Goal: Task Accomplishment & Management: Manage account settings

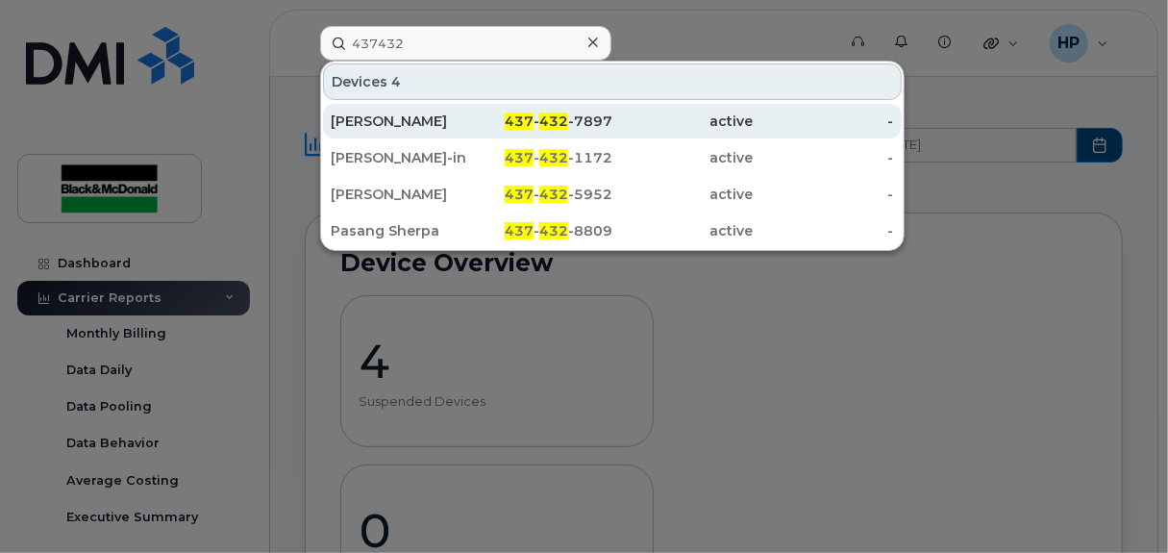
type input "437432"
click at [438, 107] on div "[PERSON_NAME]" at bounding box center [401, 121] width 140 height 35
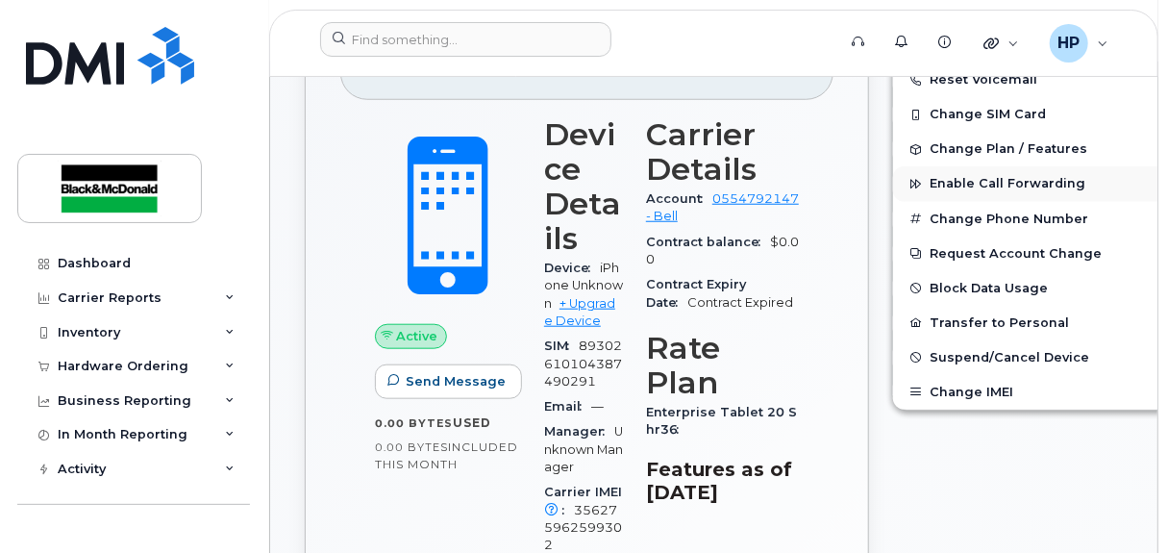
scroll to position [576, 0]
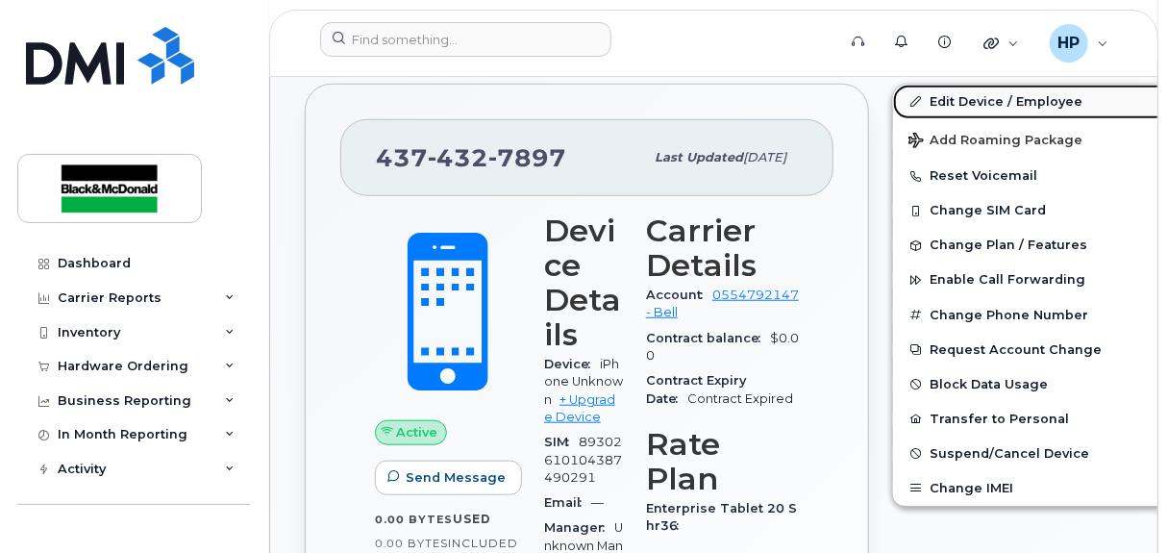
click at [893, 98] on link "Edit Device / Employee" at bounding box center [1042, 102] width 298 height 35
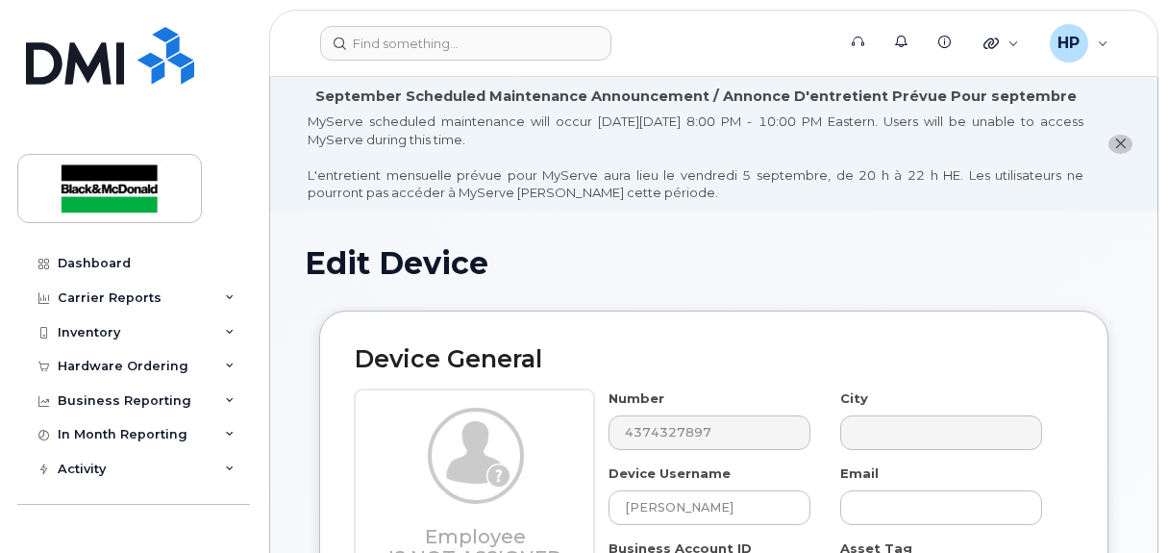
select select "35776801"
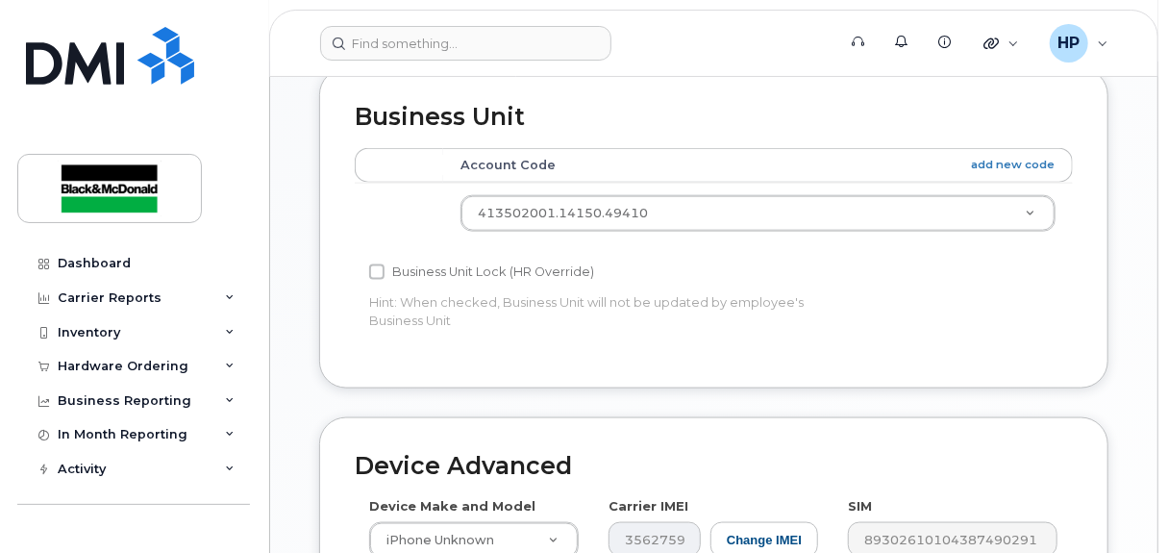
scroll to position [961, 0]
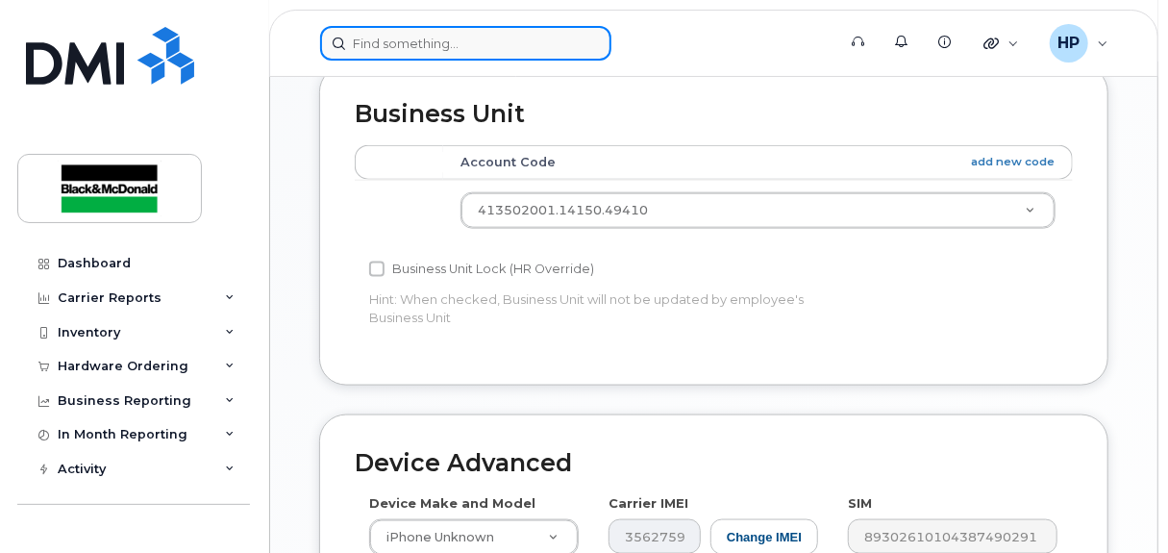
click at [385, 45] on input at bounding box center [465, 43] width 291 height 35
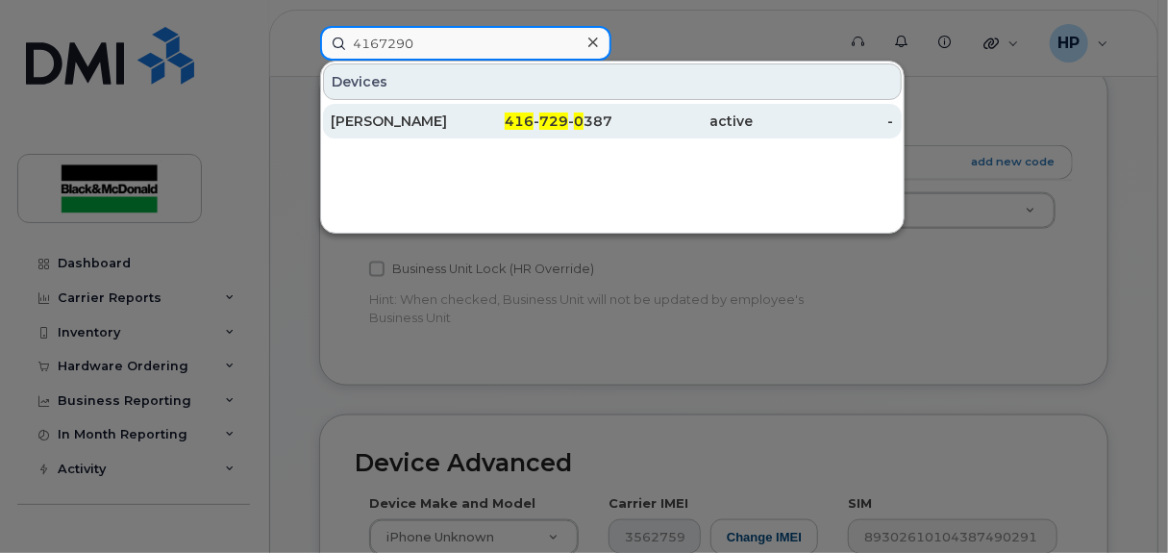
type input "4167290"
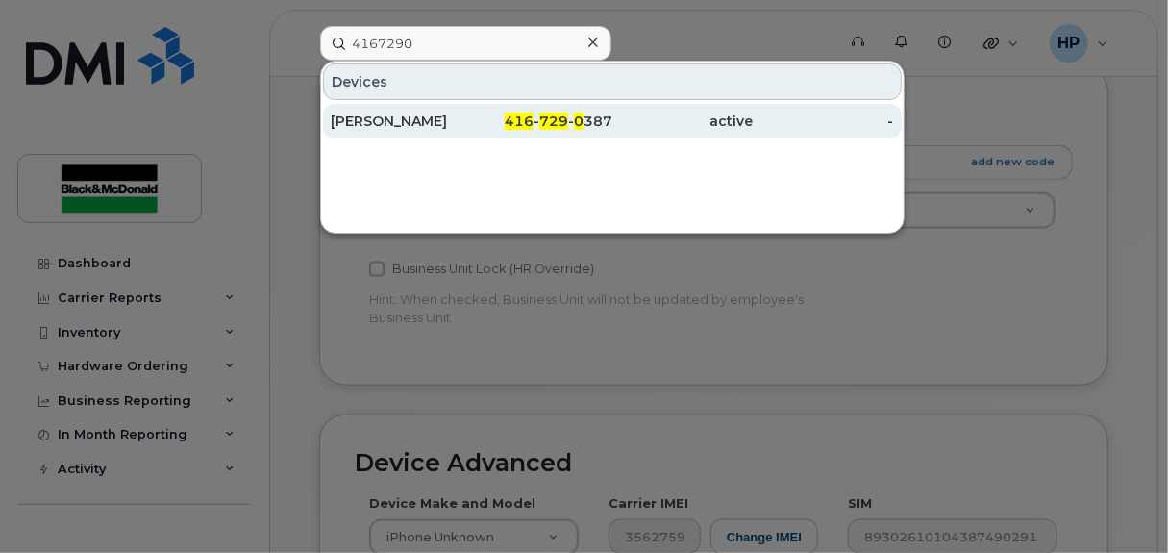
click at [440, 118] on div "Tyler Hall" at bounding box center [401, 120] width 140 height 19
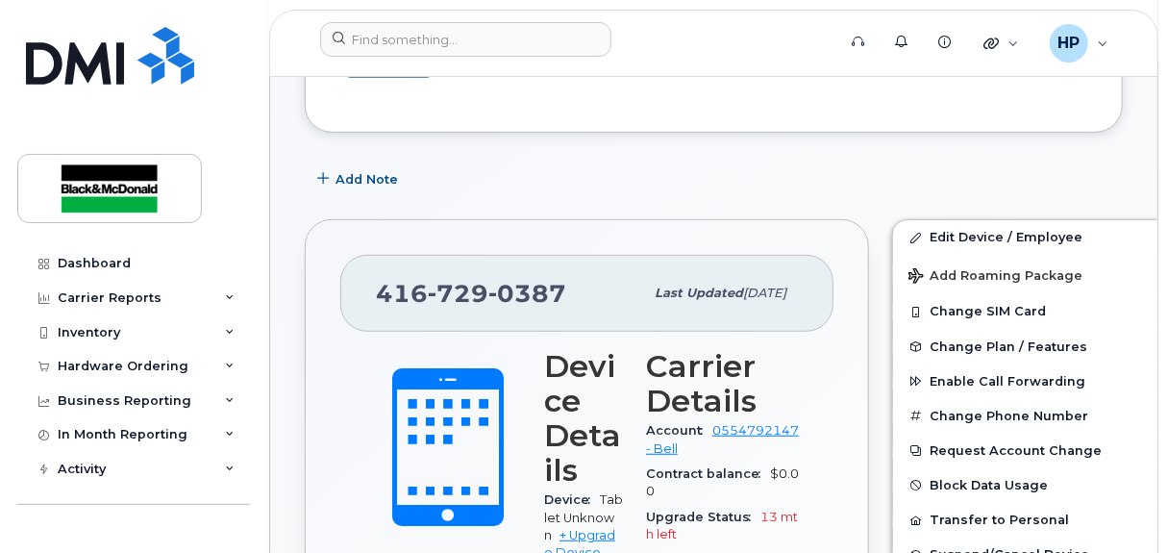
scroll to position [192, 0]
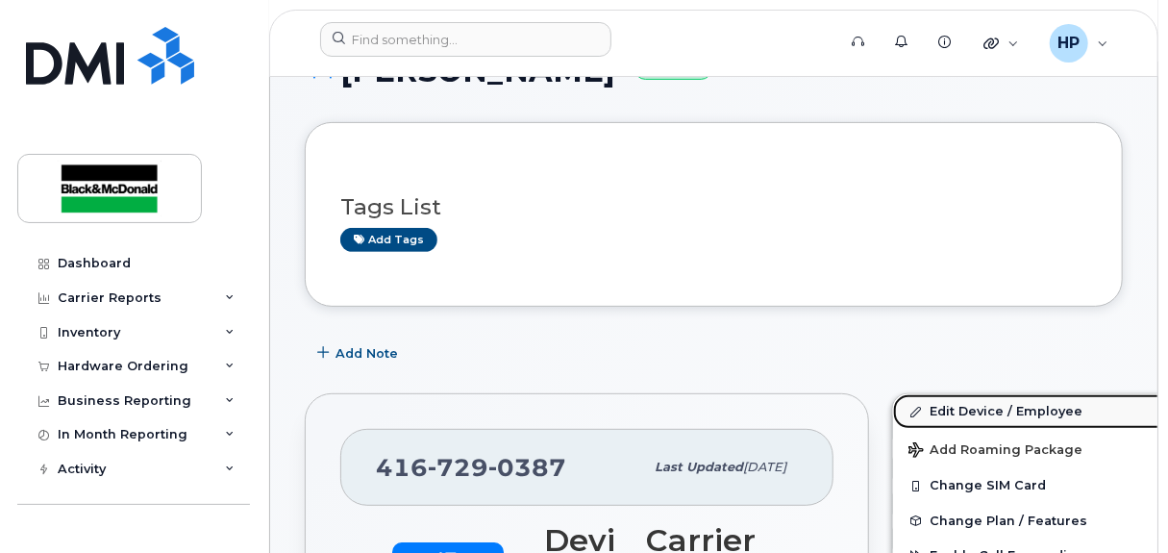
click at [898, 404] on link "Edit Device / Employee" at bounding box center [1042, 411] width 298 height 35
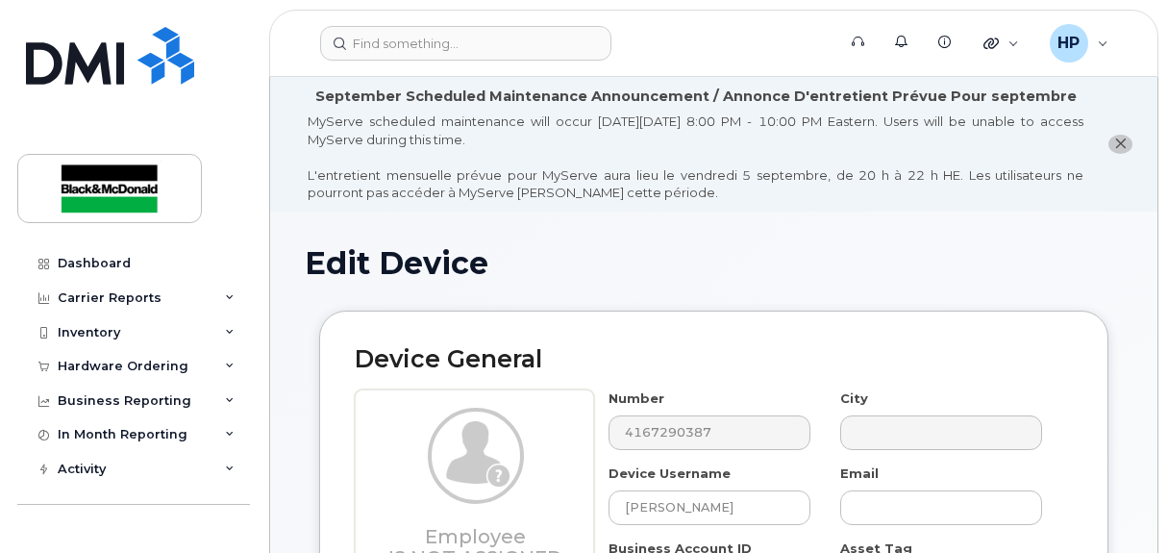
select select "33960199"
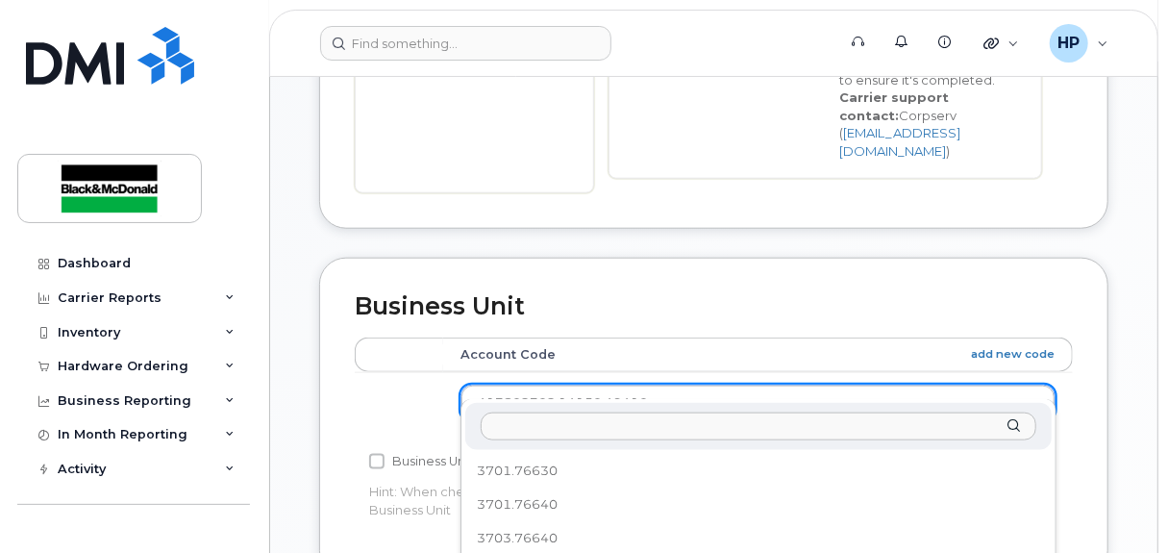
scroll to position [419, 0]
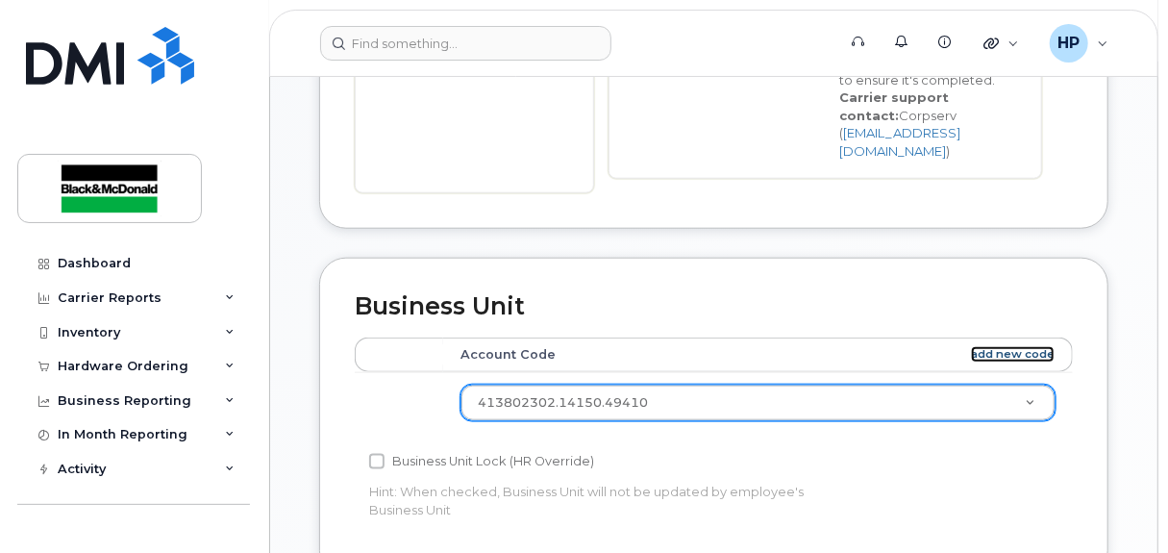
click at [1023, 346] on link "add new code" at bounding box center [1013, 354] width 84 height 16
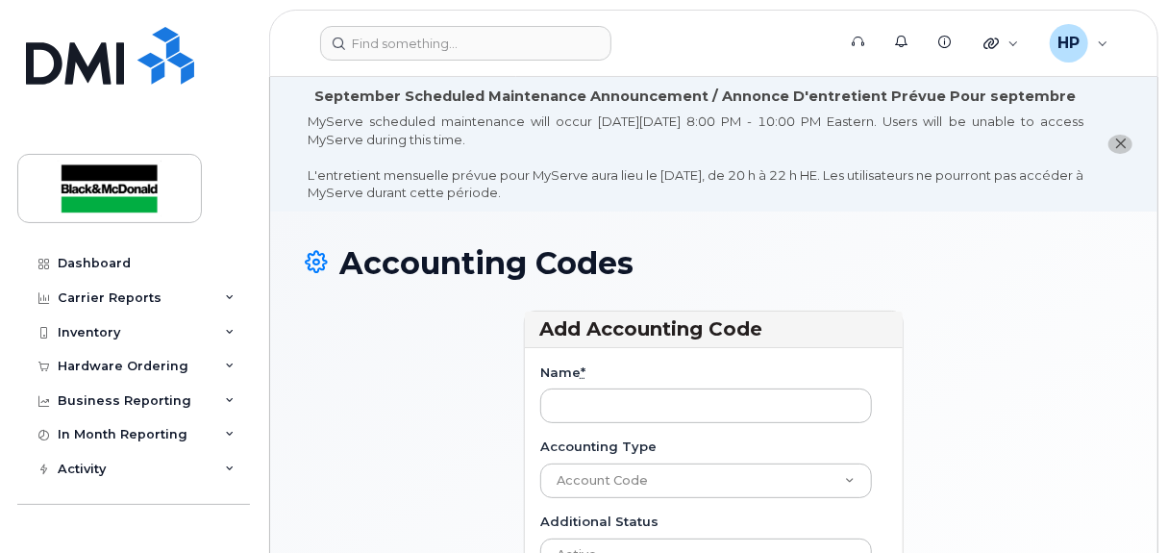
scroll to position [192, 0]
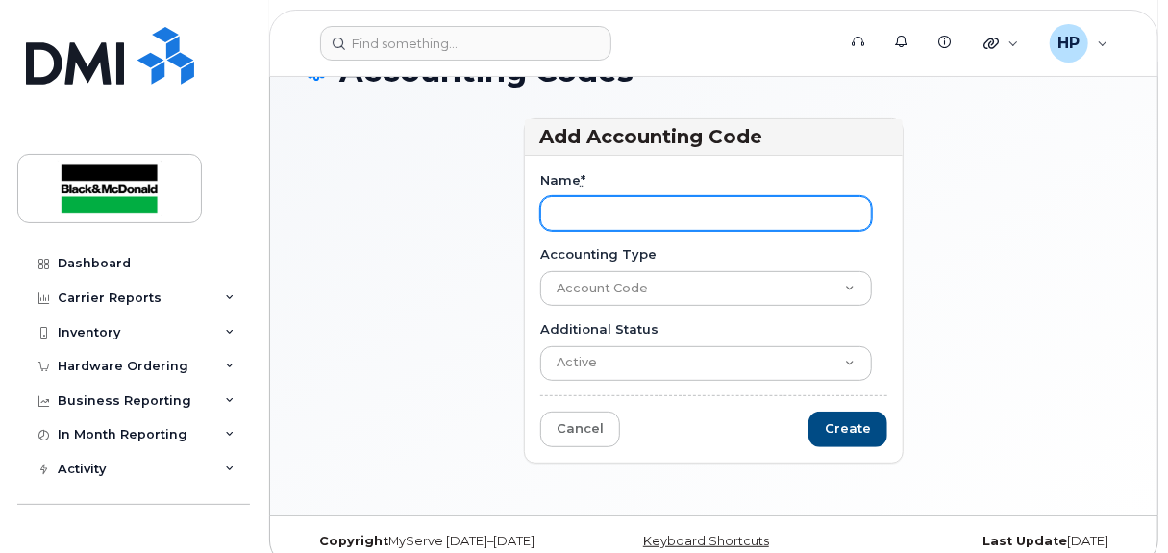
click at [590, 212] on input "Name *" at bounding box center [706, 213] width 333 height 35
type input "4"
click at [604, 211] on input "Name *" at bounding box center [706, 213] width 333 height 35
paste input "413802304.14150.49410"
type input "413802304.14150.49410"
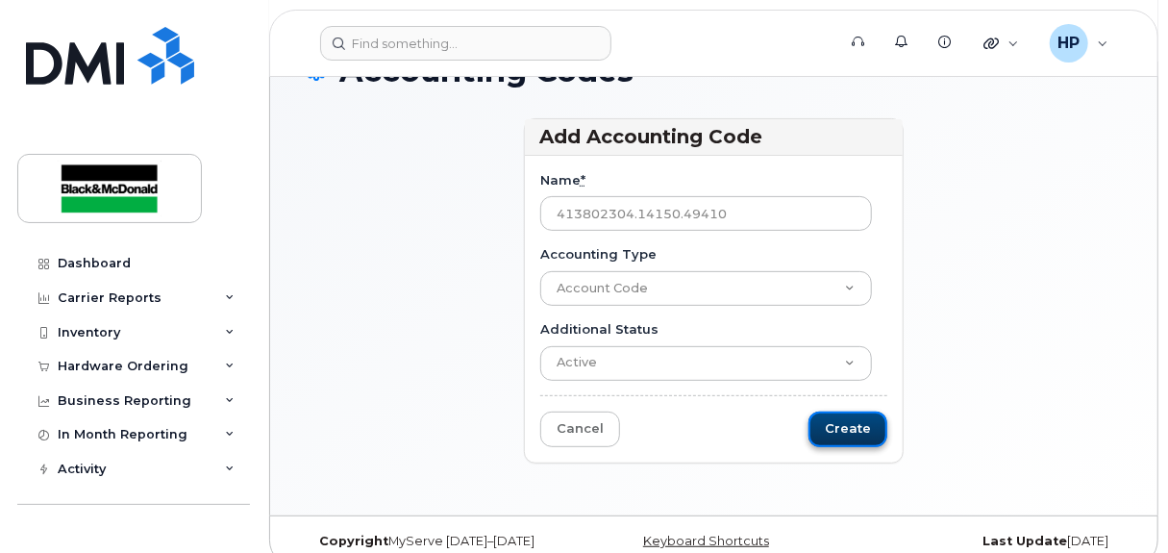
click at [847, 430] on input "Create" at bounding box center [847, 429] width 79 height 36
type input "Saving..."
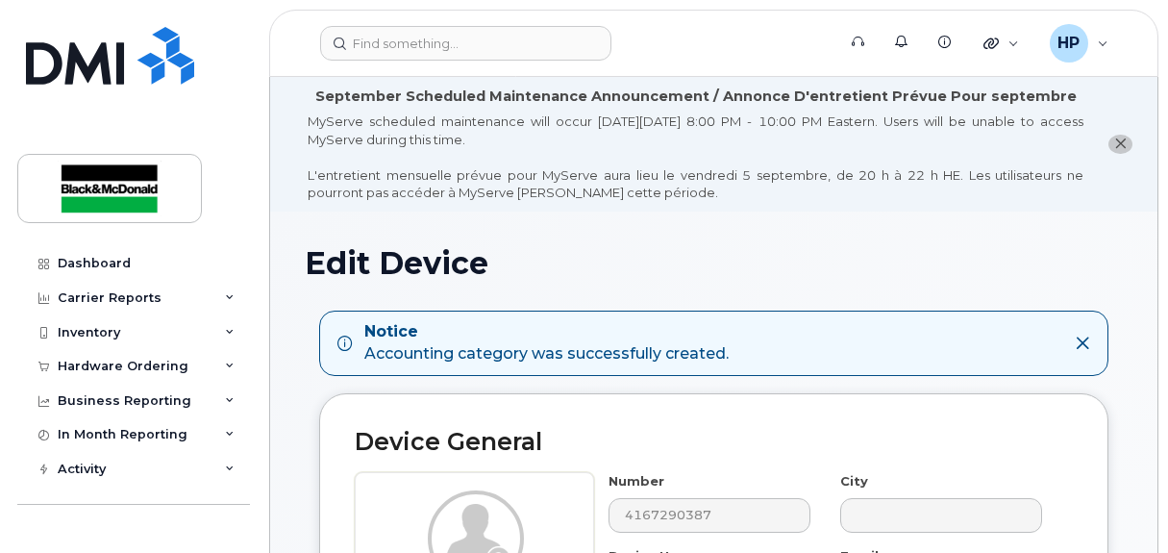
select select "33960199"
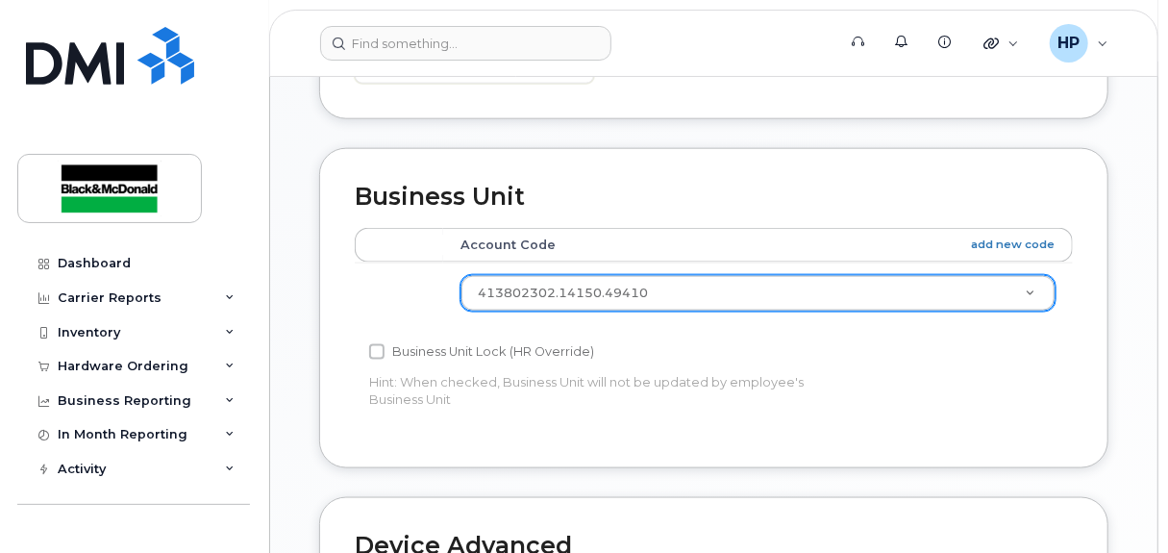
scroll to position [1453, 0]
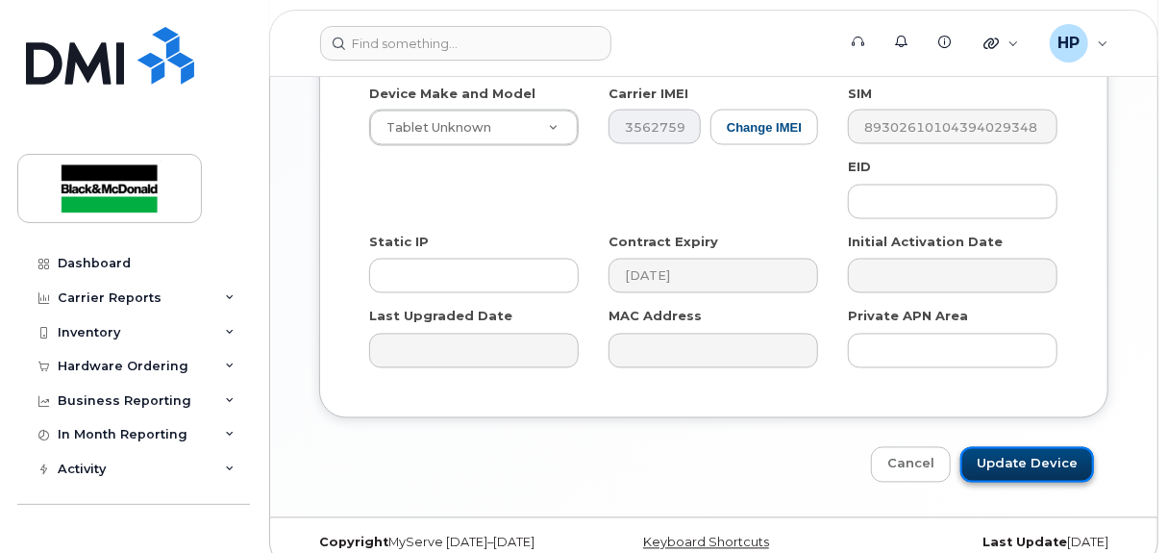
click at [1023, 447] on input "Update Device" at bounding box center [1027, 465] width 134 height 36
type input "Saving..."
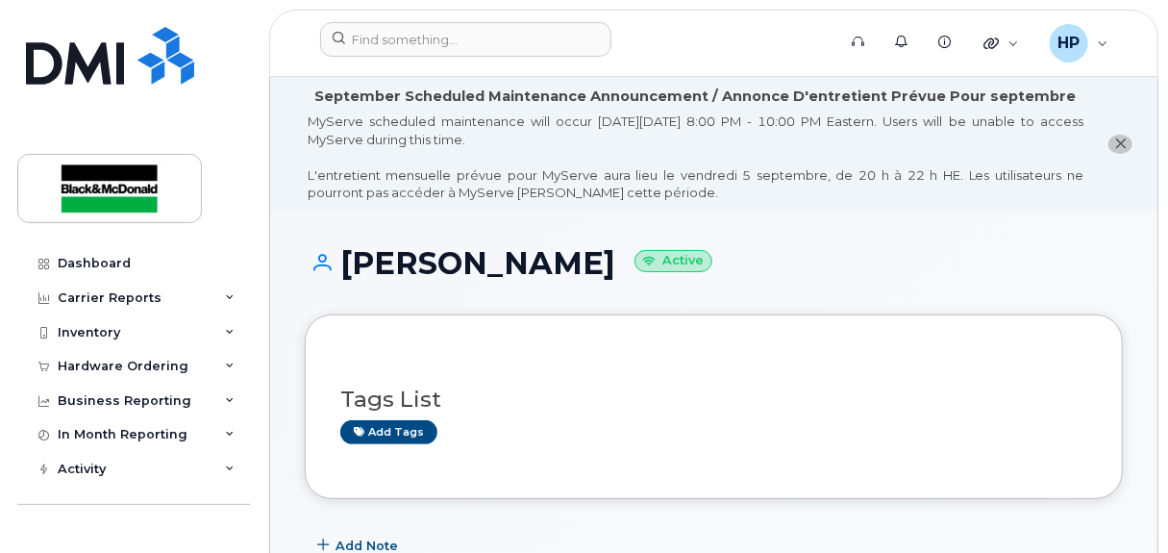
scroll to position [384, 0]
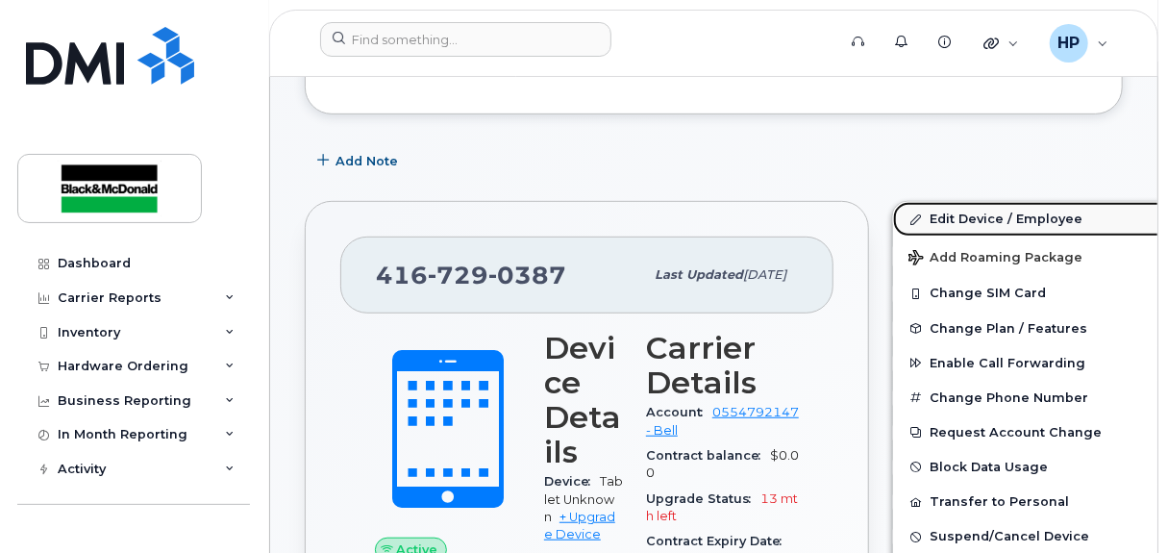
click at [893, 217] on link "Edit Device / Employee" at bounding box center [1042, 219] width 298 height 35
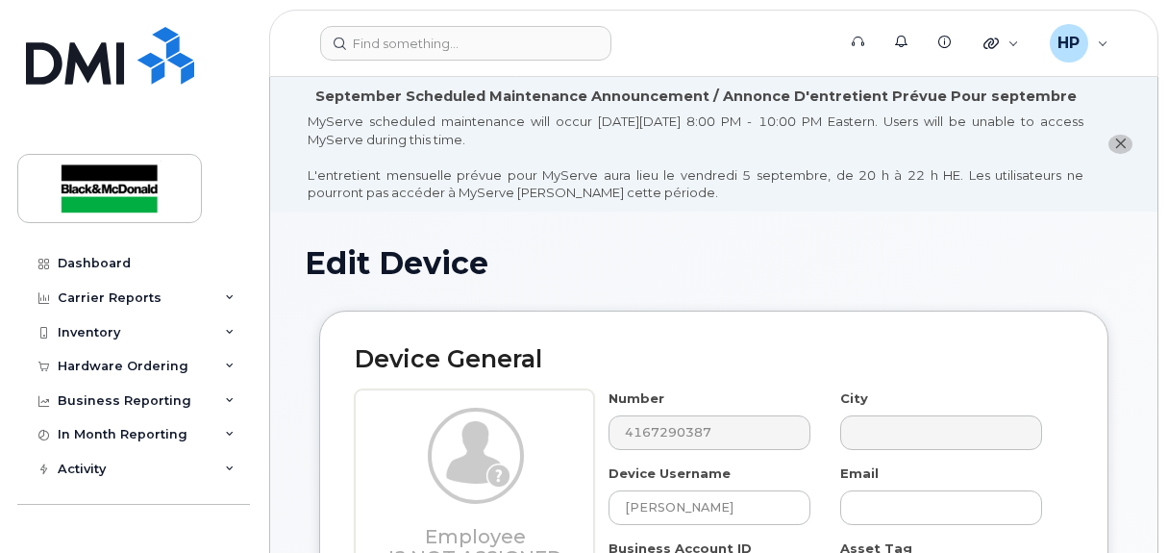
select select "33960199"
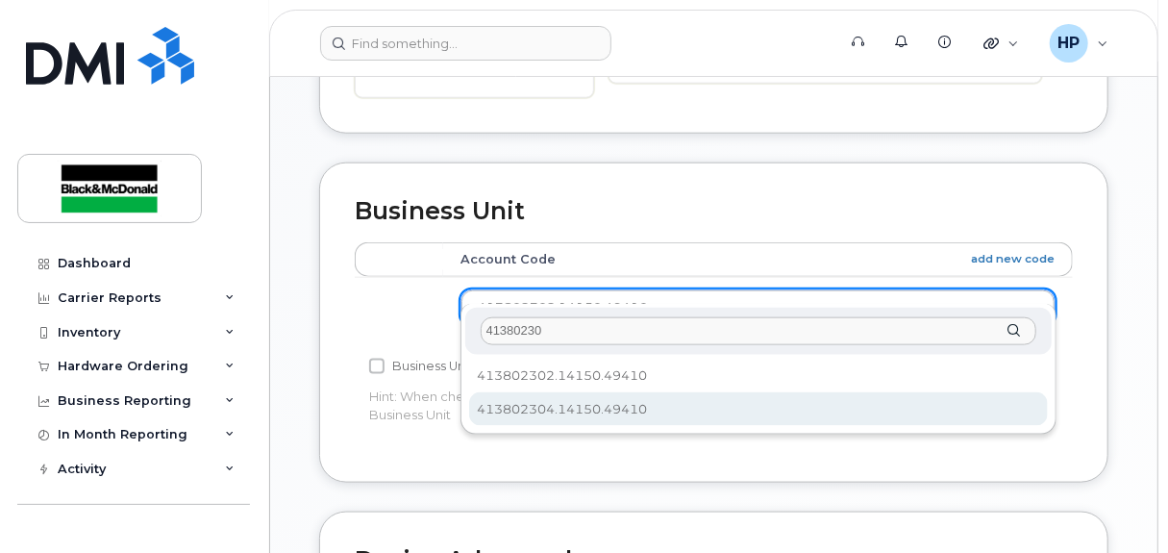
type input "41380230"
select select "35996092"
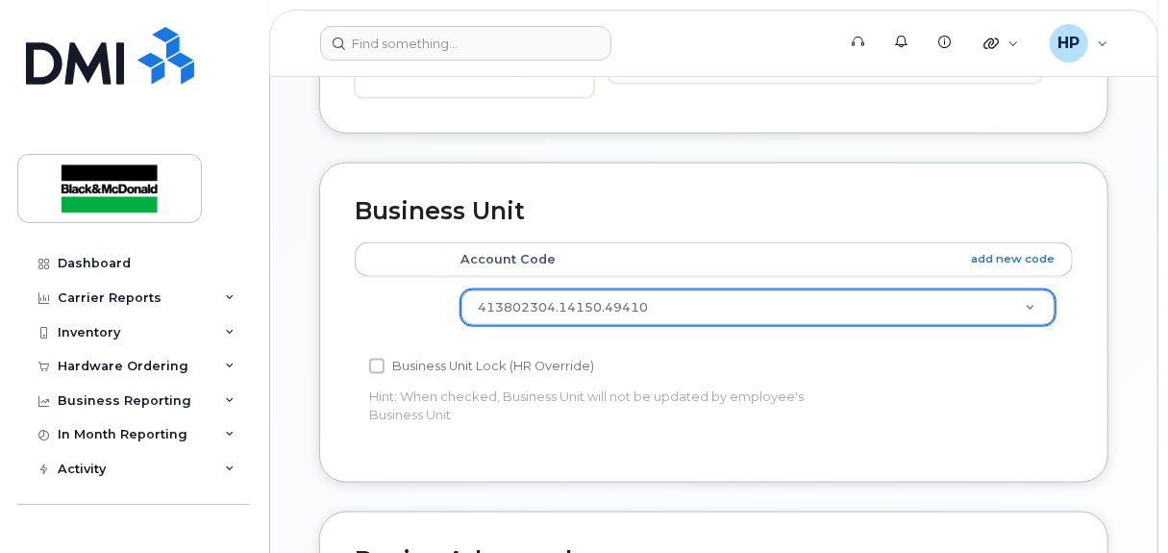
scroll to position [1372, 0]
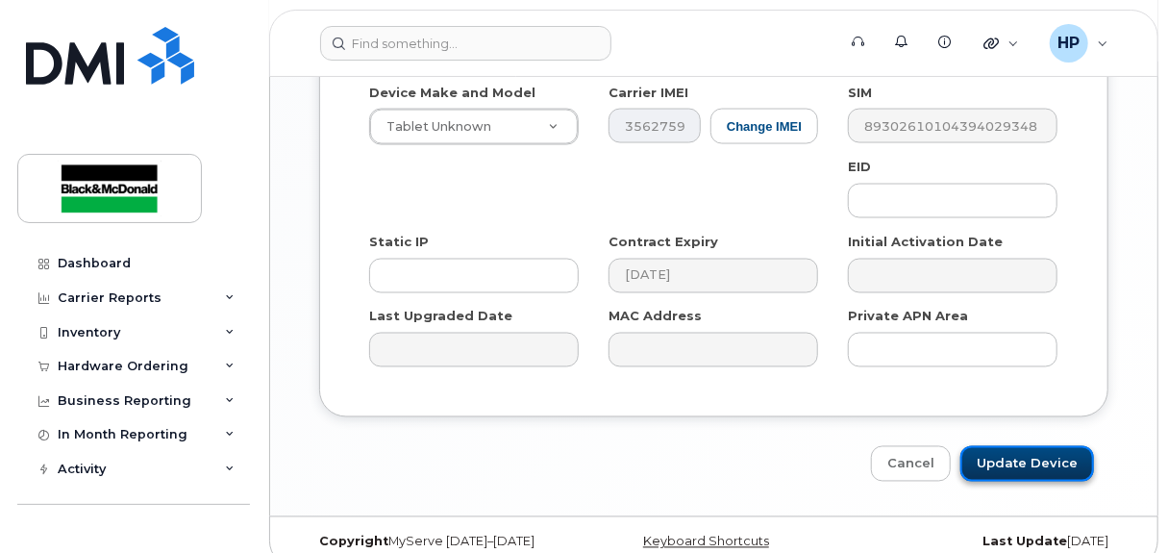
click at [1011, 446] on input "Update Device" at bounding box center [1027, 464] width 134 height 36
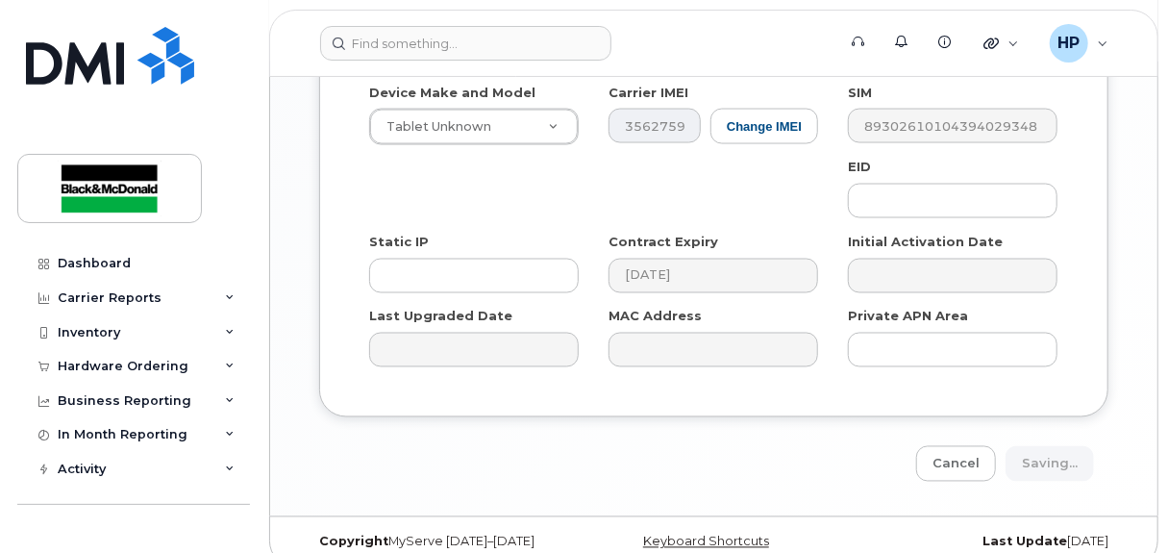
type input "Saving..."
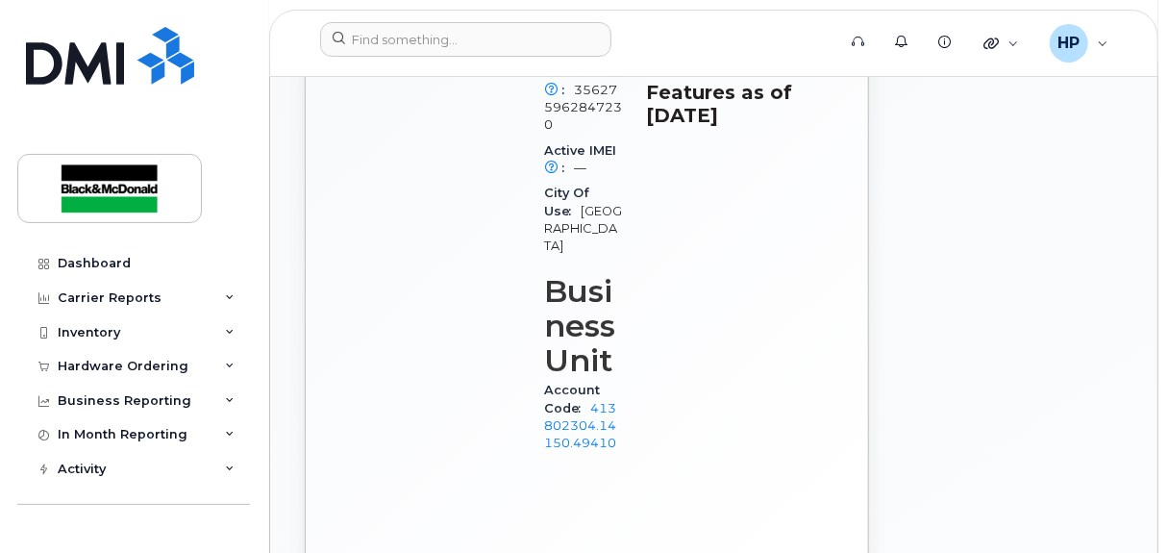
scroll to position [1230, 0]
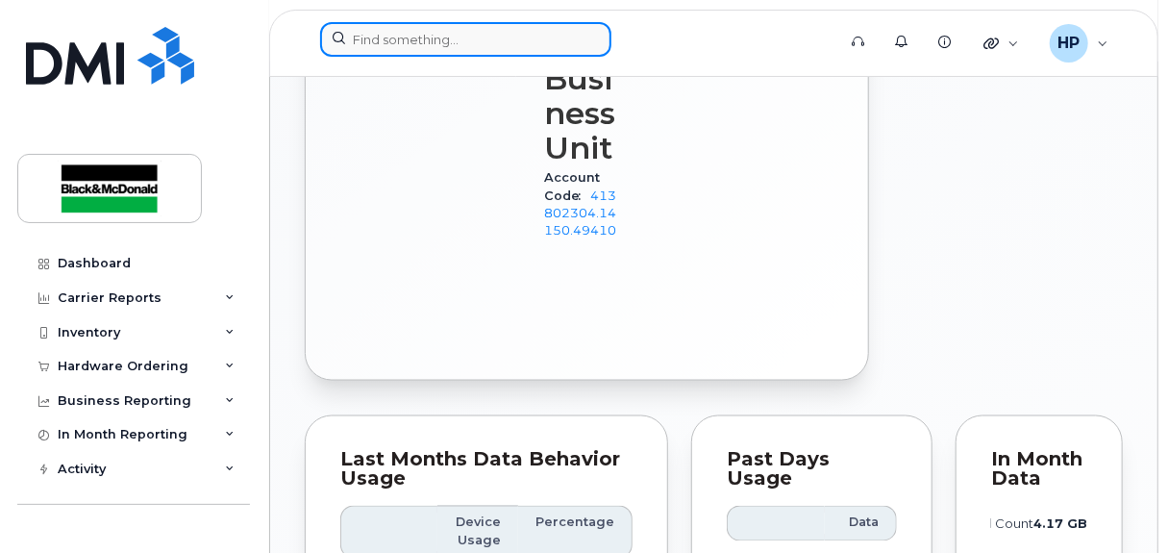
click at [377, 37] on input at bounding box center [465, 39] width 291 height 35
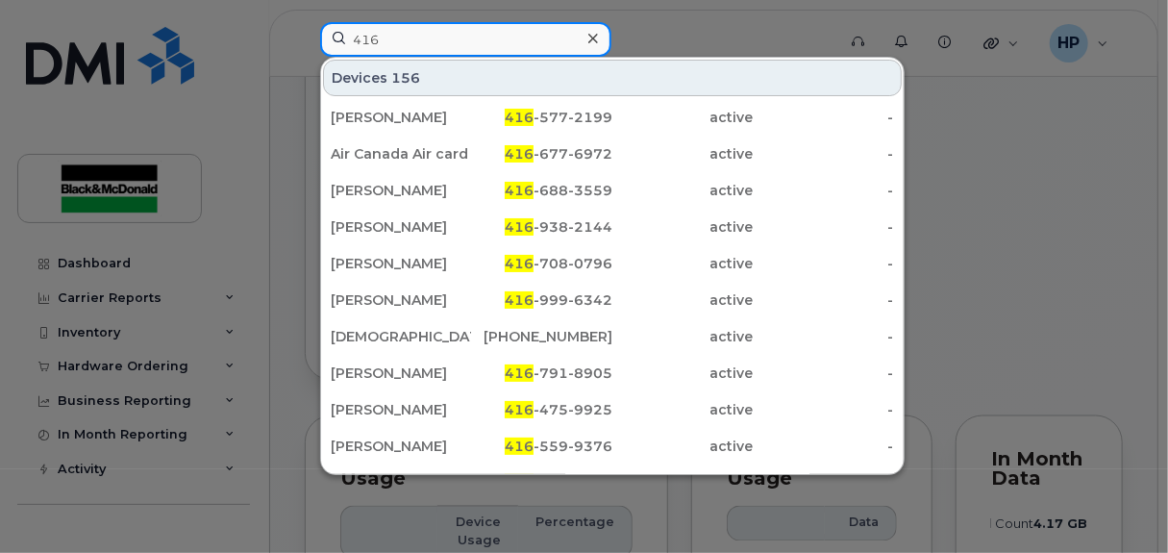
type input "416"
